Goal: Transaction & Acquisition: Purchase product/service

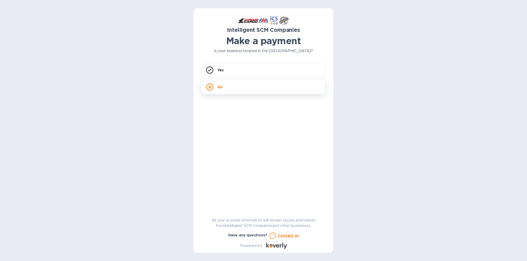
click at [256, 85] on div "No" at bounding box center [263, 87] width 123 height 14
click at [238, 76] on div "Yes" at bounding box center [263, 70] width 123 height 14
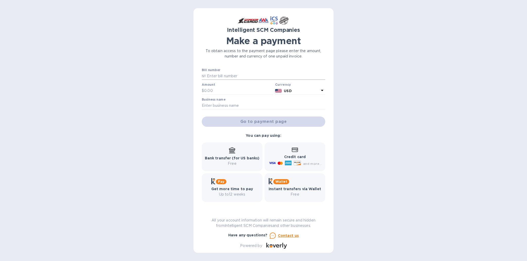
click at [243, 76] on input "text" at bounding box center [265, 77] width 119 height 8
click at [235, 76] on input "text" at bounding box center [265, 77] width 119 height 8
paste input "S00523306"
type input "S00523306"
click at [232, 95] on div at bounding box center [237, 95] width 71 height 1
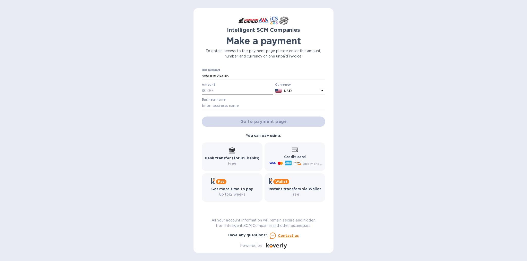
click at [232, 89] on input "text" at bounding box center [238, 91] width 69 height 8
paste input "452.49"
type input "452.49"
click at [249, 106] on input "text" at bounding box center [263, 106] width 123 height 8
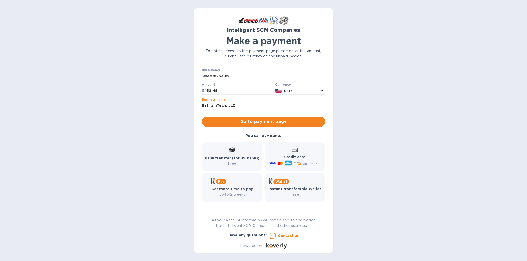
type input "BethamTech, LLC"
click at [273, 123] on span "Go to payment page" at bounding box center [263, 122] width 115 height 6
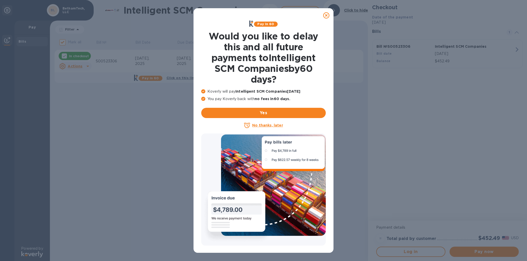
click at [267, 126] on u "No thanks, later" at bounding box center [267, 125] width 31 height 4
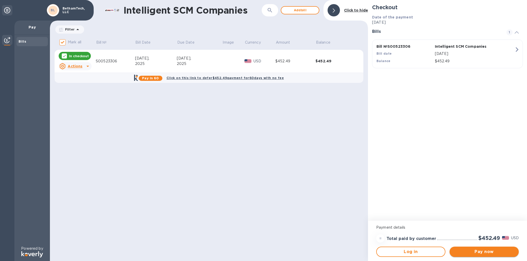
click at [492, 254] on span "Pay now" at bounding box center [483, 252] width 61 height 6
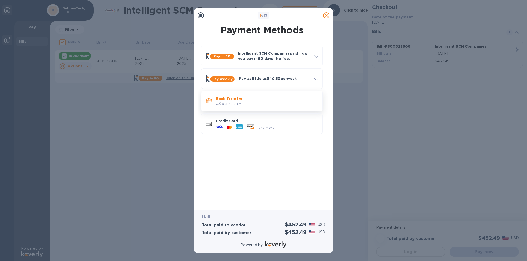
click at [237, 100] on p "Bank Transfer" at bounding box center [267, 98] width 102 height 5
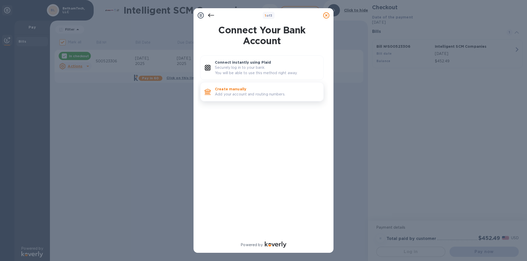
click at [248, 93] on p "Add your account and routing numbers." at bounding box center [267, 94] width 104 height 5
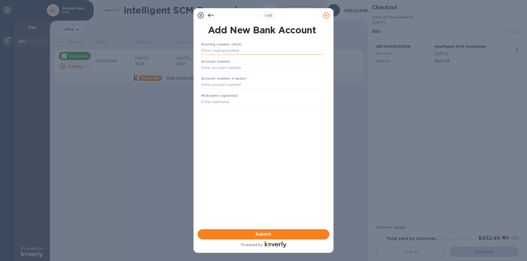
click at [221, 52] on input "text" at bounding box center [261, 51] width 121 height 8
paste input "121301578"
type input "121301578"
click at [222, 73] on input "text" at bounding box center [261, 74] width 121 height 8
paste input "8901542876"
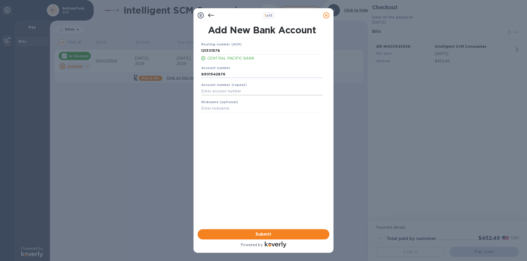
type input "8901542876"
click at [246, 90] on input "text" at bounding box center [261, 92] width 121 height 8
paste input "8901542876"
type input "8901542876"
click at [224, 110] on input "text" at bounding box center [261, 109] width 121 height 8
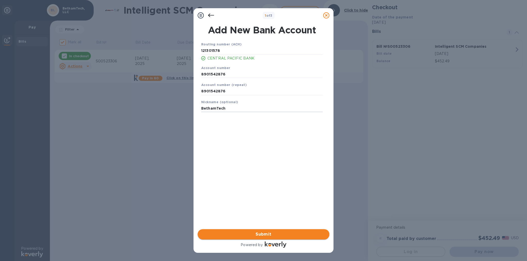
type input "BethamTech"
click at [266, 233] on span "Submit" at bounding box center [263, 235] width 123 height 6
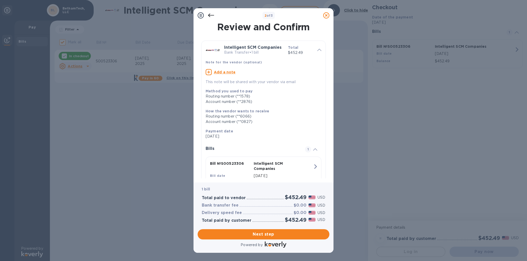
click at [229, 71] on u "Add a note" at bounding box center [225, 72] width 22 height 4
click at [243, 73] on textarea at bounding box center [258, 73] width 107 height 4
paste textarea "INVOICE S00523306"
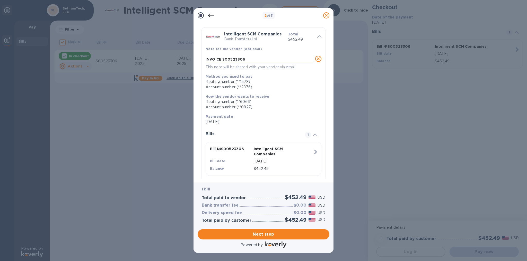
scroll to position [24, 0]
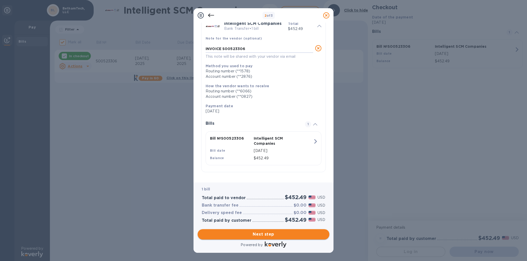
type textarea "INVOICE S00523306"
click at [275, 236] on span "Next step" at bounding box center [263, 235] width 123 height 6
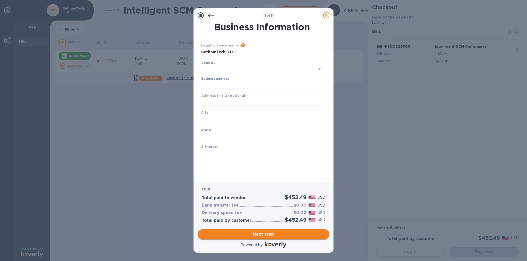
scroll to position [0, 0]
type input "[GEOGRAPHIC_DATA]"
click at [245, 85] on input "Business address" at bounding box center [261, 84] width 121 height 8
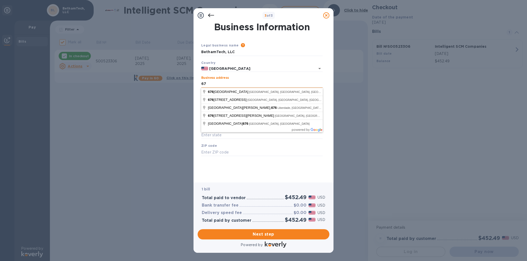
type input "6"
type input "9"
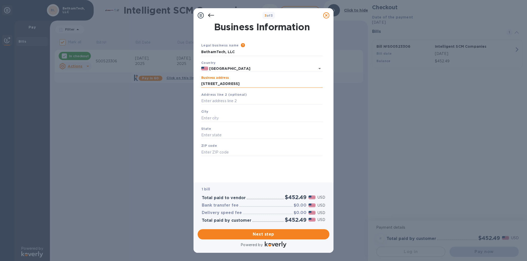
type input "[STREET_ADDRESS]"
type input "Pago Pago"
type input "AS"
type input "96799"
click at [273, 237] on span "Next step" at bounding box center [263, 235] width 123 height 6
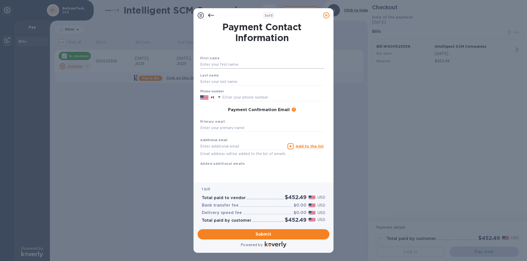
click at [272, 66] on input "text" at bounding box center [261, 65] width 123 height 8
type input "[PERSON_NAME]"
type input "Betham"
type input "6847339500"
type input "[PERSON_NAME][EMAIL_ADDRESS][DOMAIN_NAME]"
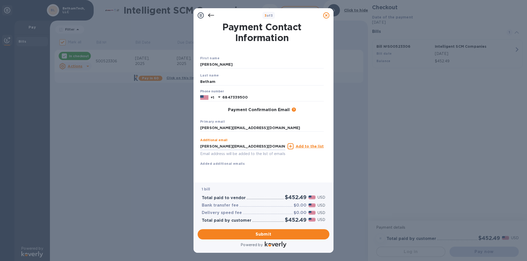
drag, startPoint x: 209, startPoint y: 148, endPoint x: 196, endPoint y: 147, distance: 13.2
click at [196, 147] on div "Payment Contact Information First name [PERSON_NAME] name [PERSON_NAME] Phone n…" at bounding box center [263, 103] width 140 height 160
drag, startPoint x: 255, startPoint y: 147, endPoint x: 141, endPoint y: 140, distance: 114.6
click at [156, 141] on div "3 of 3 Payment Contact Information First name [PERSON_NAME] name [PERSON_NAME] …" at bounding box center [263, 130] width 527 height 261
paste input "grp"
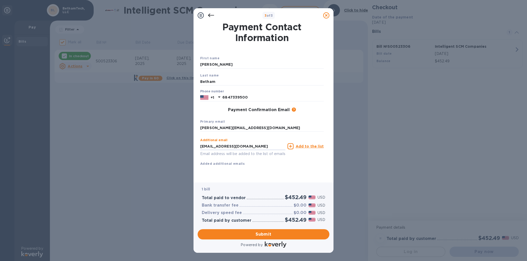
scroll to position [2, 0]
type input "[EMAIL_ADDRESS][DOMAIN_NAME]"
click at [270, 234] on span "Submit" at bounding box center [263, 235] width 123 height 6
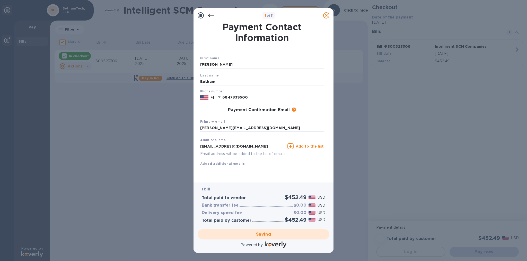
checkbox input "false"
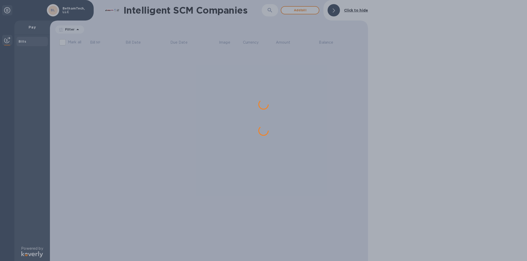
scroll to position [0, 0]
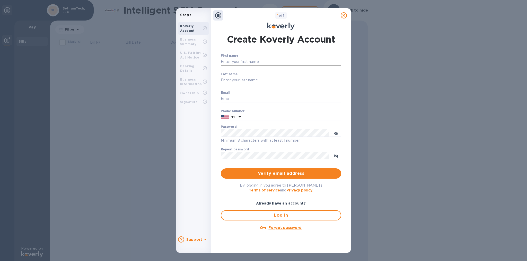
click at [267, 61] on input "First name" at bounding box center [281, 62] width 120 height 8
click at [257, 63] on input "First name" at bounding box center [281, 62] width 120 height 8
type input "[PERSON_NAME]"
type input "Betham"
type input "[PERSON_NAME][EMAIL_ADDRESS][DOMAIN_NAME]"
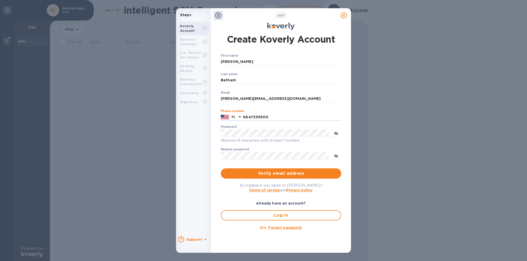
type input "6847339500"
click at [335, 157] on icon "toggle password visibility" at bounding box center [336, 156] width 4 height 3
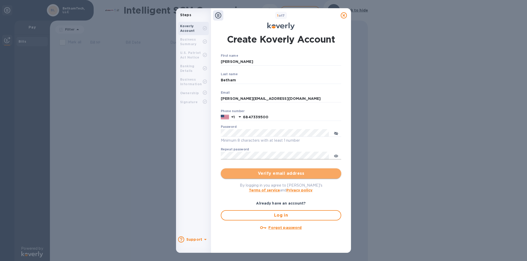
click at [285, 173] on span "Verify email address" at bounding box center [281, 174] width 112 height 6
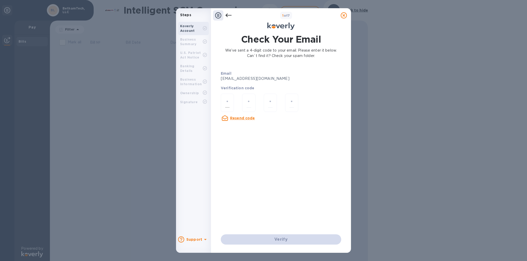
click at [228, 103] on input "number" at bounding box center [227, 103] width 4 height 10
type input "4"
type input "1"
type input "0"
type input "6"
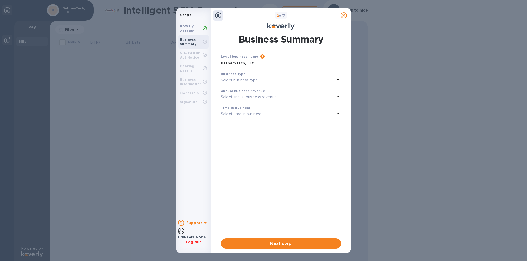
click at [312, 82] on div "Select business type" at bounding box center [278, 80] width 114 height 7
click at [275, 132] on p "Limited Liability Company (LLC)" at bounding box center [279, 130] width 108 height 5
click at [301, 98] on div "Select annual business revenue" at bounding box center [278, 97] width 114 height 7
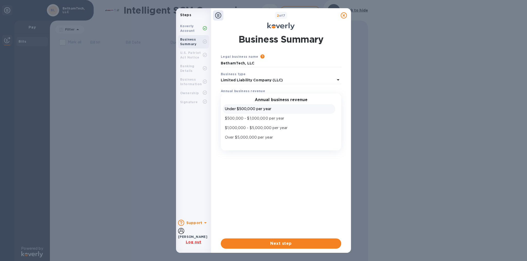
click at [300, 109] on p "Under $500,000 per year" at bounding box center [279, 108] width 108 height 5
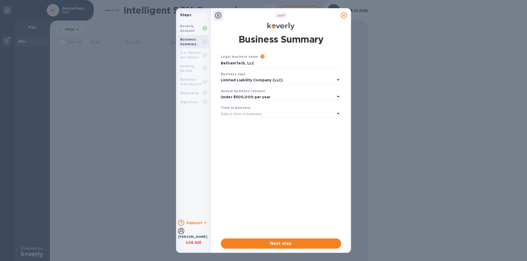
click at [300, 112] on div "Select time in business" at bounding box center [278, 114] width 114 height 7
click at [272, 155] on p "More than 5 years" at bounding box center [279, 154] width 108 height 5
click at [291, 244] on span "Next step" at bounding box center [281, 244] width 112 height 6
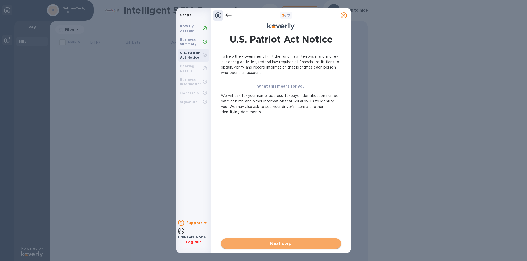
click at [285, 245] on span "Next step" at bounding box center [281, 244] width 112 height 6
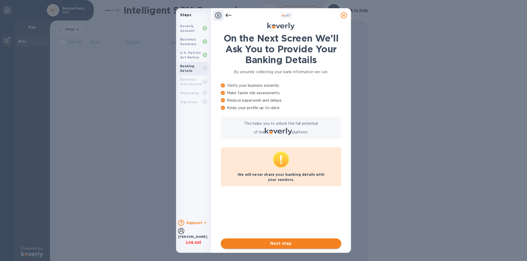
click at [287, 244] on span "Next step" at bounding box center [281, 244] width 112 height 6
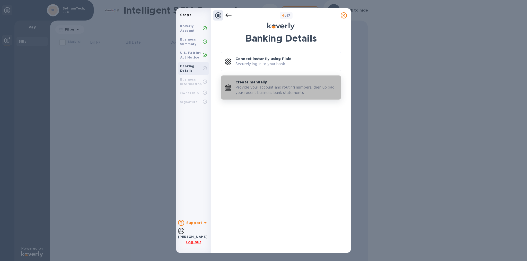
click at [278, 90] on p "Provide your account and routing numbers, then upload your recent business bank…" at bounding box center [285, 90] width 101 height 11
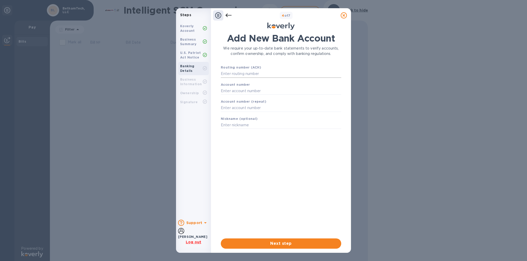
click at [281, 72] on input "text" at bounding box center [281, 74] width 120 height 8
paste input "121301578"
type input "121301578"
click at [263, 96] on input "text" at bounding box center [281, 98] width 120 height 8
paste input "8901542876"
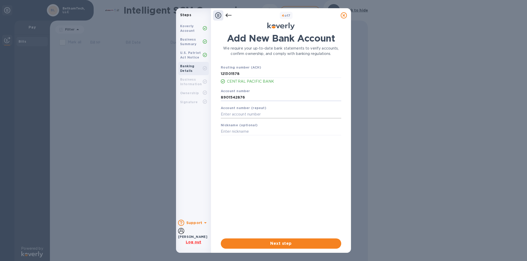
type input "8901542876"
click at [260, 115] on input "text" at bounding box center [281, 115] width 120 height 8
paste input "8901542876"
type input "8901542876"
click at [264, 130] on input "text" at bounding box center [281, 132] width 120 height 8
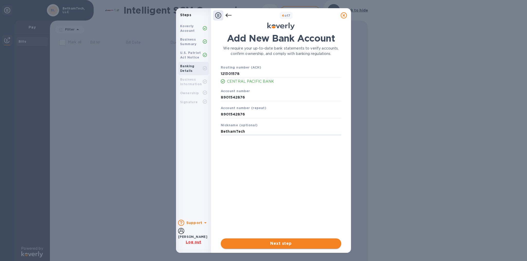
type input "BethamTech"
click at [291, 243] on span "Next step" at bounding box center [281, 244] width 112 height 6
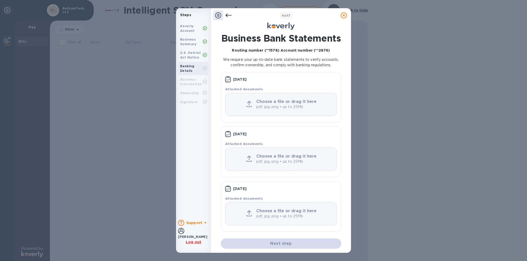
scroll to position [8, 0]
click at [196, 243] on u "Log out" at bounding box center [193, 242] width 15 height 4
